Goal: Task Accomplishment & Management: Manage account settings

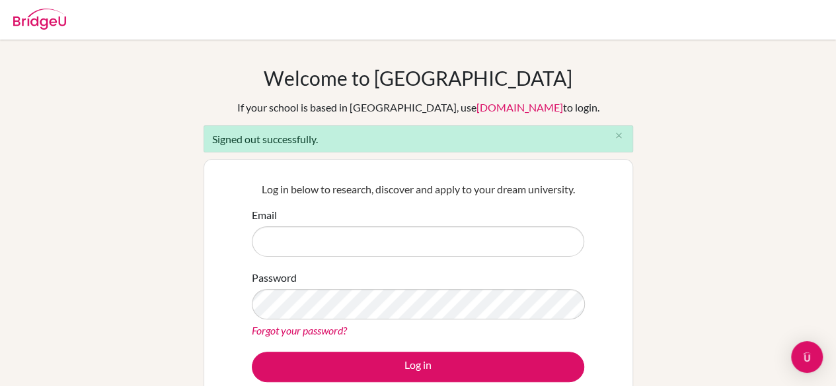
click at [310, 332] on link "Forgot your password?" at bounding box center [299, 330] width 95 height 13
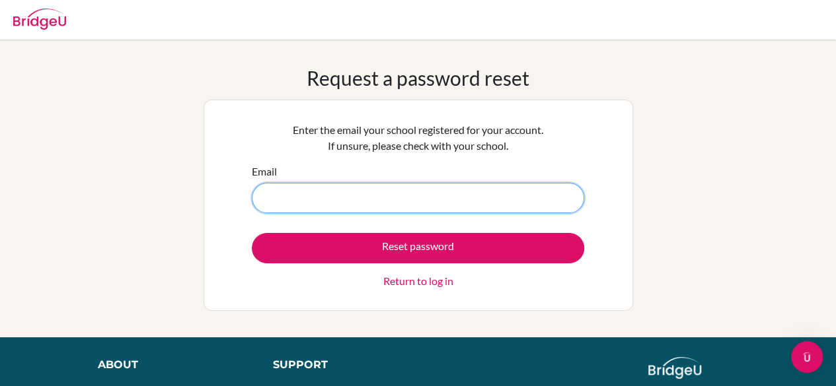
type input "[EMAIL_ADDRESS][DOMAIN_NAME]"
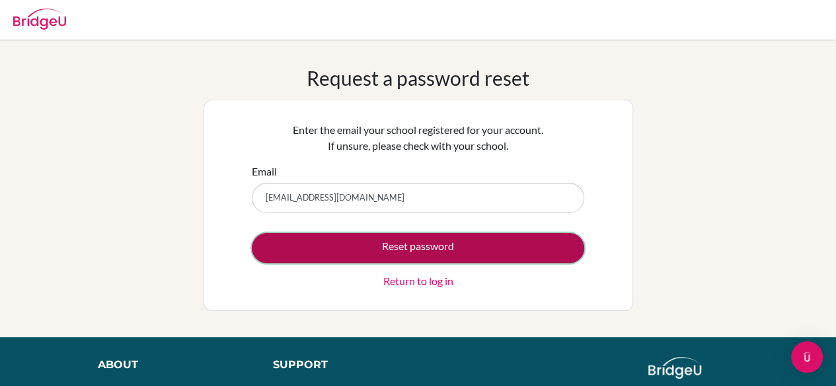
click at [398, 246] on button "Reset password" at bounding box center [418, 248] width 332 height 30
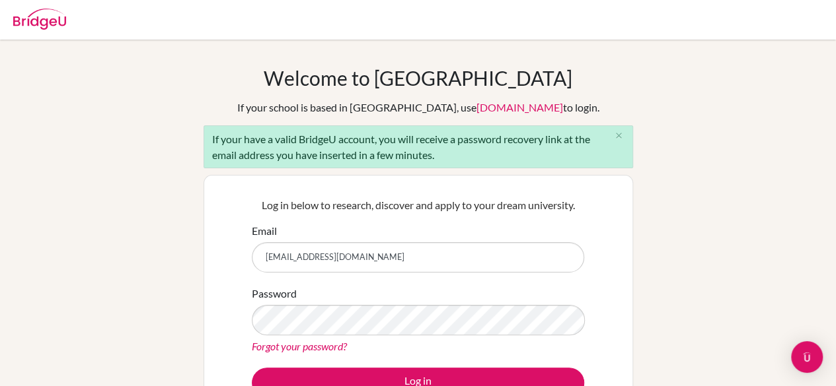
type input "[EMAIL_ADDRESS][DOMAIN_NAME]"
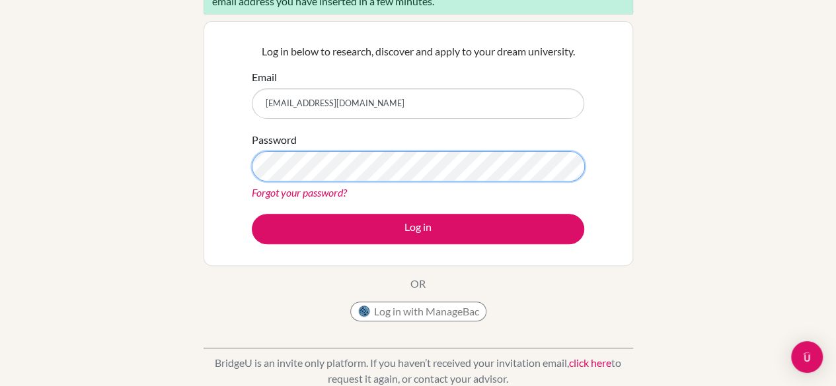
scroll to position [155, 0]
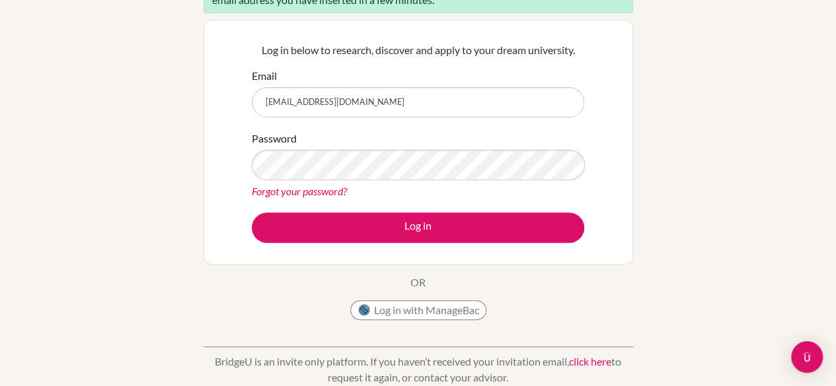
click at [302, 190] on link "Forgot your password?" at bounding box center [299, 191] width 95 height 13
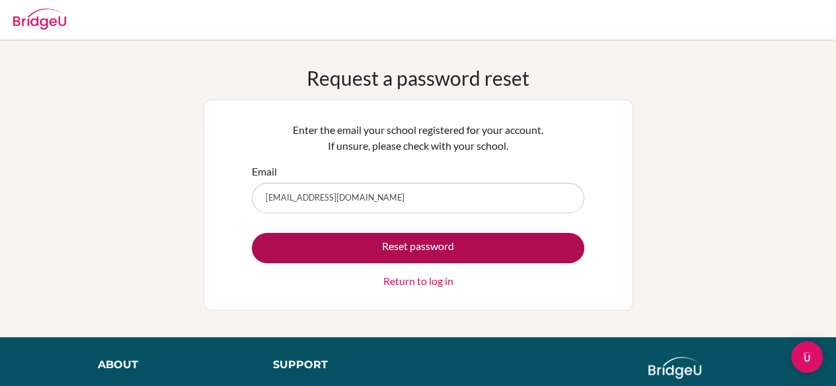
type input "[EMAIL_ADDRESS][DOMAIN_NAME]"
click at [549, 253] on button "Reset password" at bounding box center [418, 248] width 332 height 30
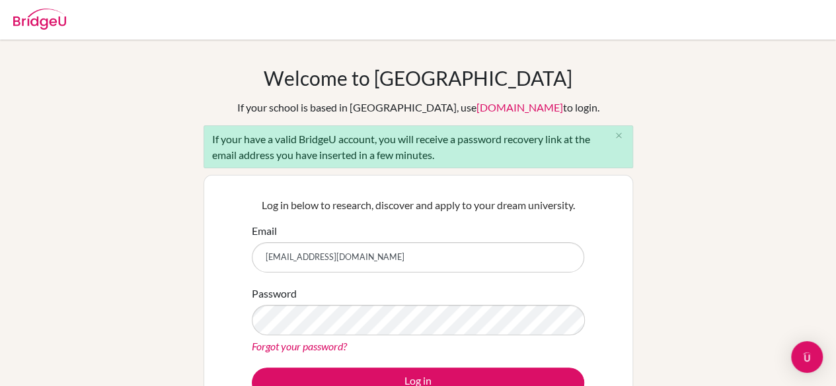
type input "[EMAIL_ADDRESS][DOMAIN_NAME]"
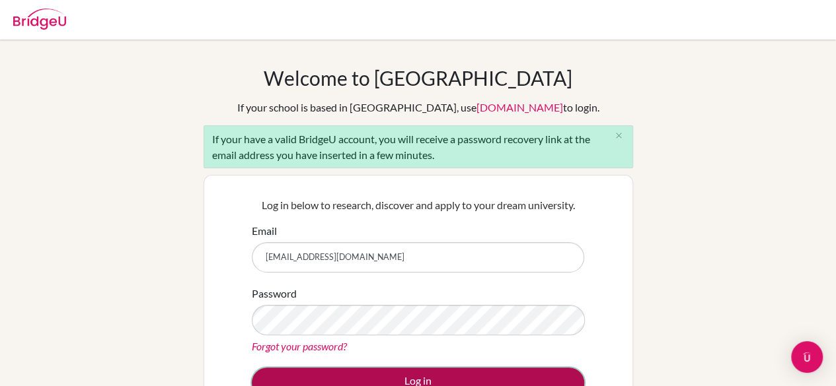
click at [371, 374] on button "Log in" at bounding box center [418, 383] width 332 height 30
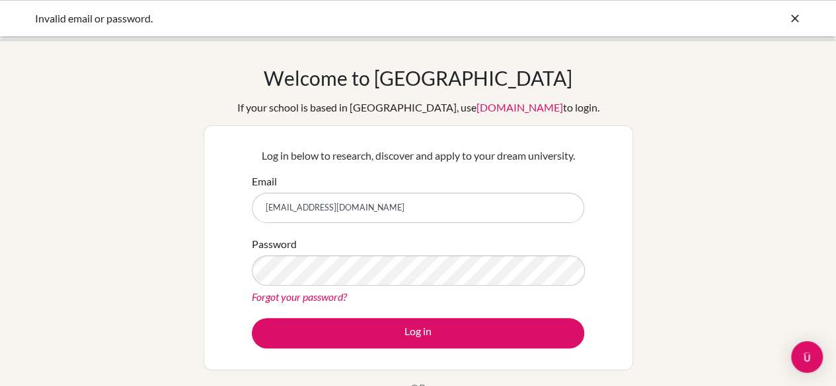
click at [283, 298] on link "Forgot your password?" at bounding box center [299, 297] width 95 height 13
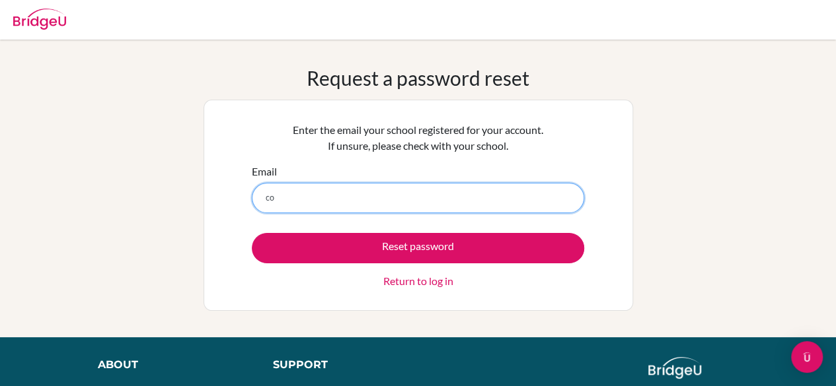
type input "[EMAIL_ADDRESS][DOMAIN_NAME]"
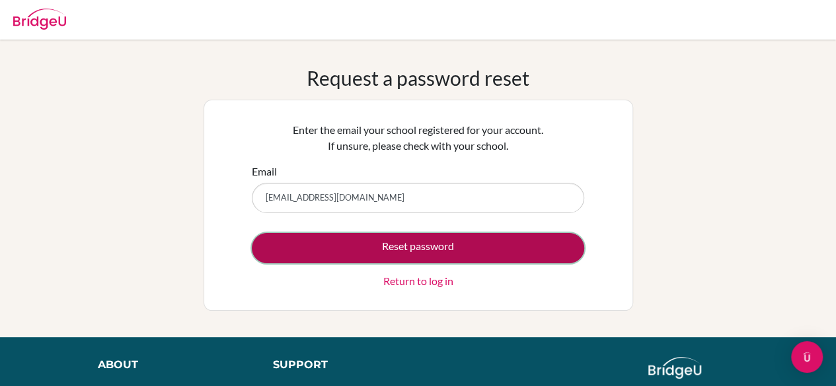
click at [408, 250] on button "Reset password" at bounding box center [418, 248] width 332 height 30
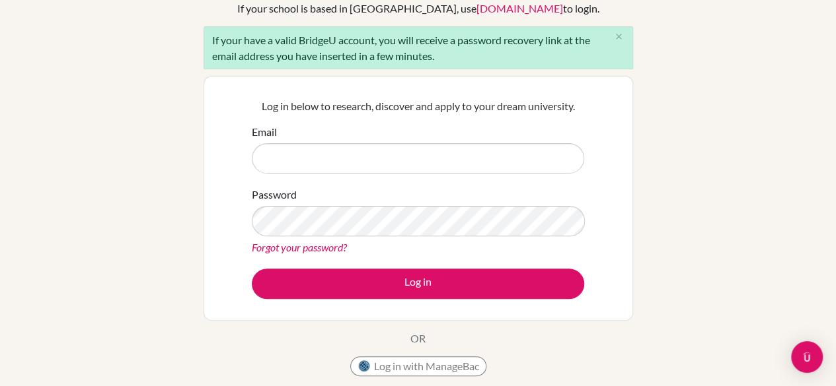
scroll to position [98, 0]
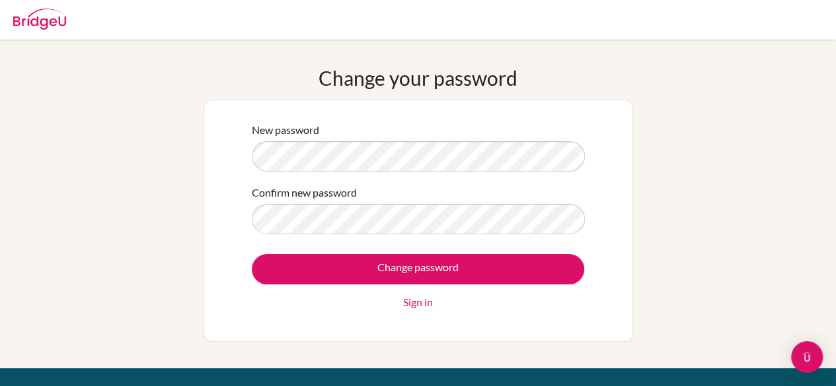
click at [632, 230] on div "New password Confirm new password Change password Sign in" at bounding box center [417, 221] width 429 height 242
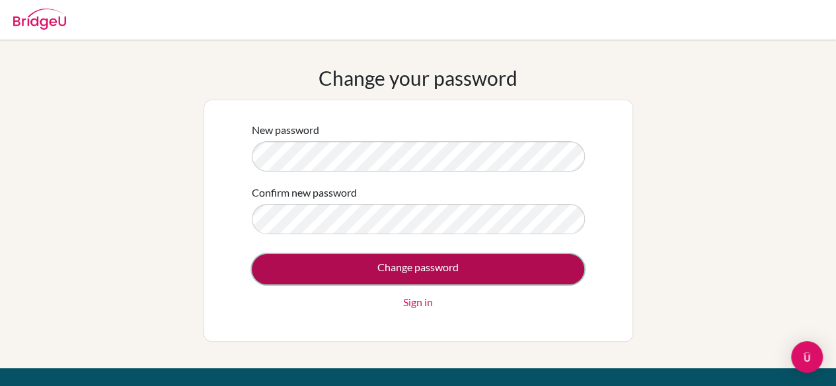
click at [414, 268] on input "Change password" at bounding box center [418, 269] width 332 height 30
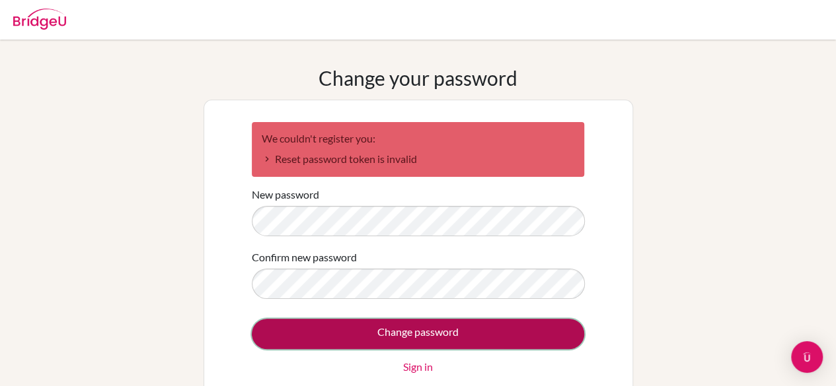
click at [283, 331] on input "Change password" at bounding box center [418, 334] width 332 height 30
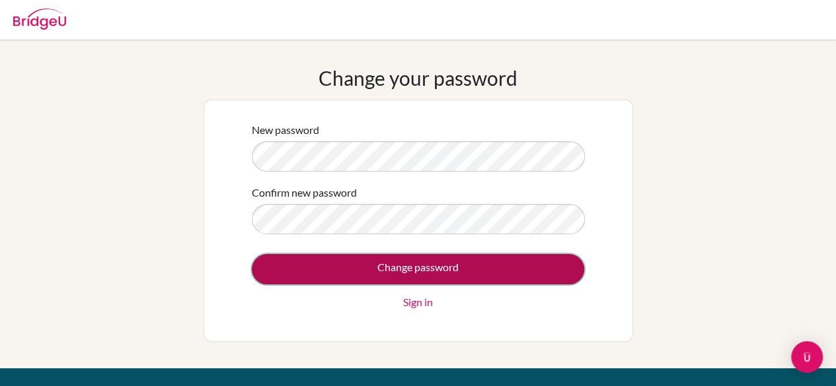
click at [529, 273] on input "Change password" at bounding box center [418, 269] width 332 height 30
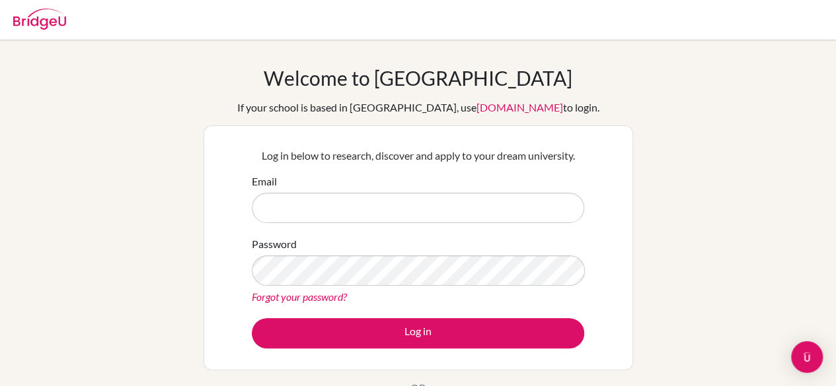
click at [290, 298] on link "Forgot your password?" at bounding box center [299, 297] width 95 height 13
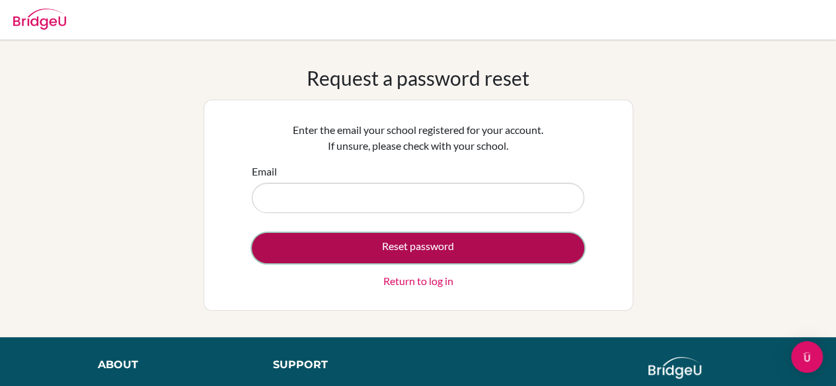
click at [550, 246] on button "Reset password" at bounding box center [418, 248] width 332 height 30
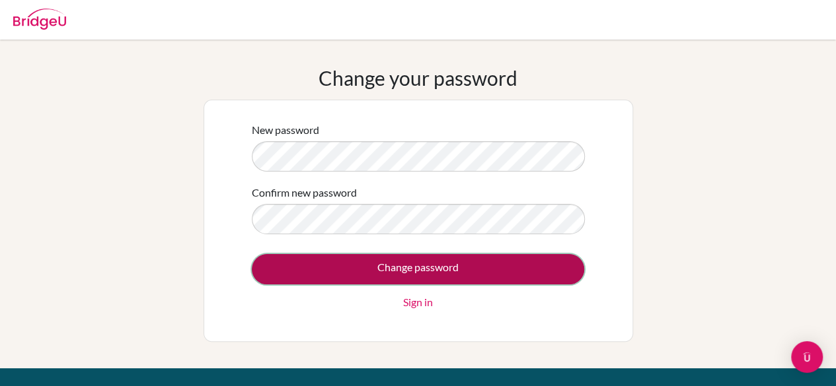
click at [515, 272] on input "Change password" at bounding box center [418, 269] width 332 height 30
